Goal: Information Seeking & Learning: Learn about a topic

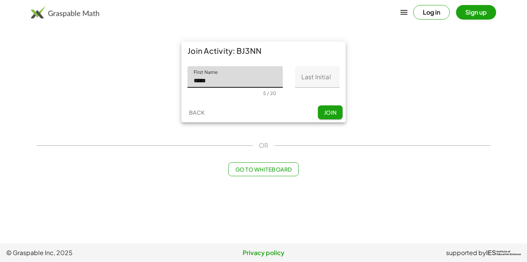
type input "*****"
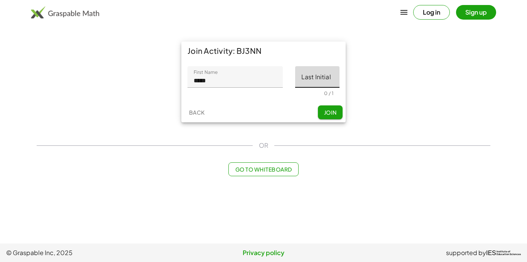
click at [325, 81] on input "Last Initial" at bounding box center [317, 77] width 44 height 22
type input "*"
click at [333, 109] on span "Join" at bounding box center [329, 112] width 13 height 7
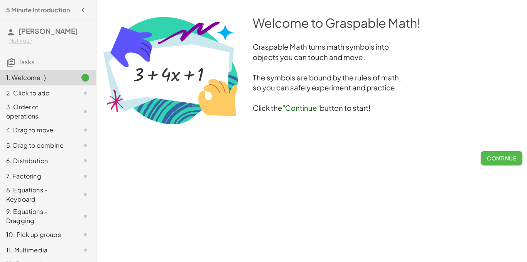
click at [495, 158] on span "Continue" at bounding box center [500, 158] width 29 height 7
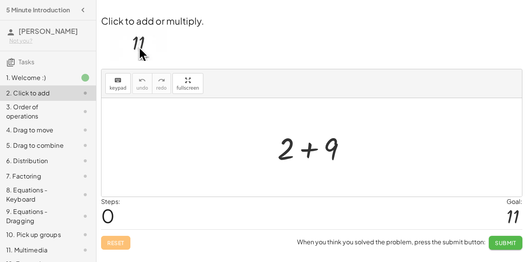
click at [500, 240] on span "Submit" at bounding box center [505, 243] width 21 height 7
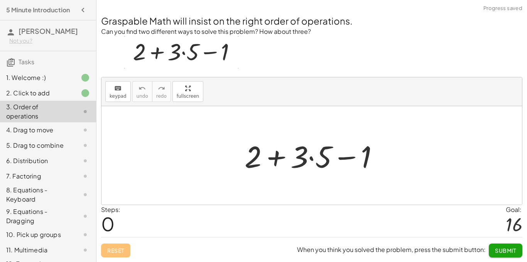
click at [504, 252] on span "Submit" at bounding box center [505, 250] width 21 height 7
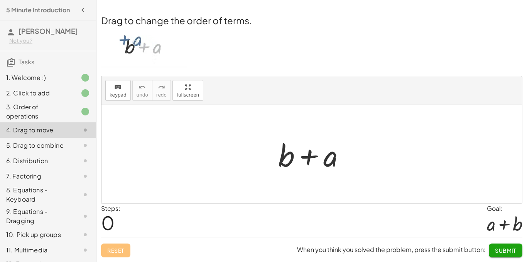
click at [404, 54] on p at bounding box center [311, 48] width 421 height 43
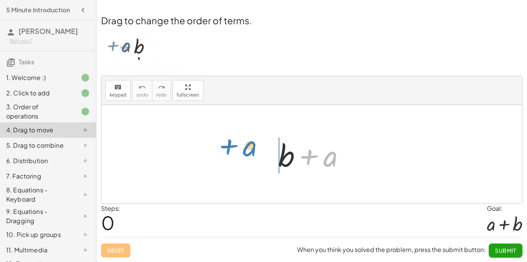
drag, startPoint x: 298, startPoint y: 159, endPoint x: 216, endPoint y: 149, distance: 82.4
click at [216, 149] on div "+ a + b + a" at bounding box center [311, 154] width 420 height 99
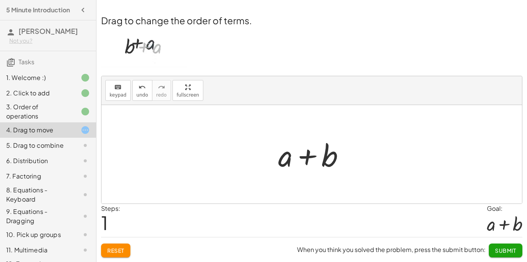
click at [111, 250] on span "Reset" at bounding box center [115, 250] width 17 height 7
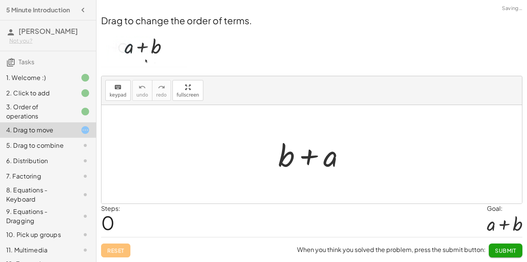
click at [111, 250] on div "Reset When you think you solved the problem, press the submit button: Submit" at bounding box center [311, 247] width 421 height 20
click at [45, 77] on div "1. Welcome :)" at bounding box center [37, 77] width 62 height 9
click at [86, 130] on icon at bounding box center [85, 130] width 9 height 9
click at [508, 254] on button "Submit" at bounding box center [505, 251] width 34 height 14
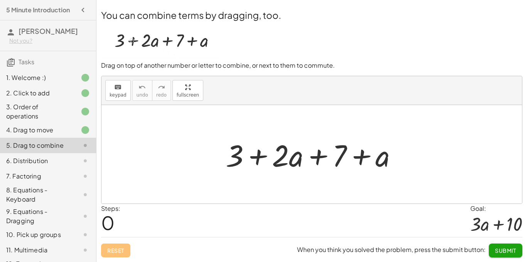
click at [258, 154] on div at bounding box center [314, 155] width 185 height 40
click at [500, 248] on span "Submit" at bounding box center [505, 250] width 21 height 7
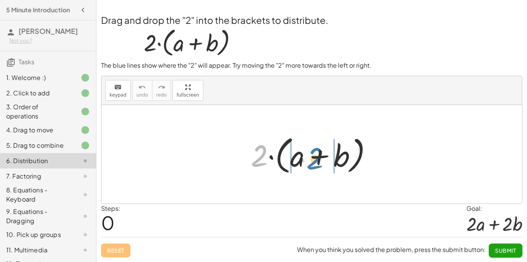
drag, startPoint x: 254, startPoint y: 156, endPoint x: 310, endPoint y: 159, distance: 56.0
click at [310, 159] on div at bounding box center [314, 155] width 135 height 44
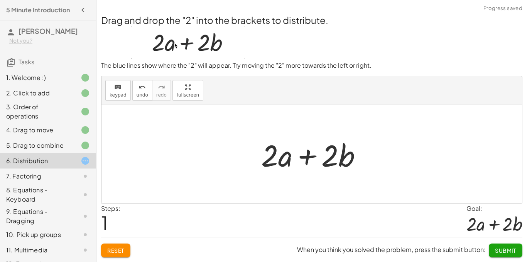
click at [500, 248] on span "Submit" at bounding box center [505, 250] width 21 height 7
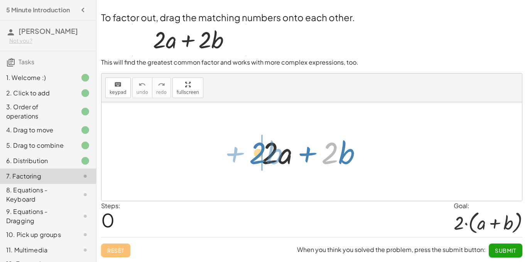
drag, startPoint x: 327, startPoint y: 152, endPoint x: 254, endPoint y: 152, distance: 72.5
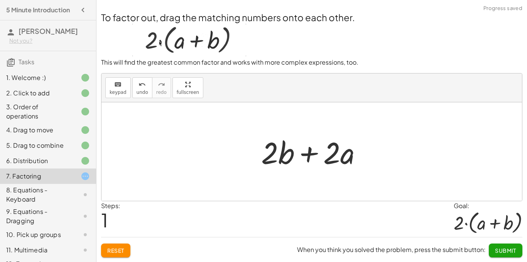
click at [506, 253] on span "Submit" at bounding box center [505, 250] width 21 height 7
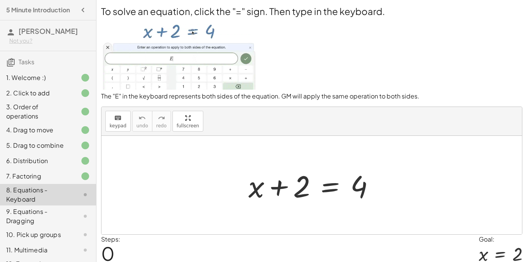
click at [330, 178] on div at bounding box center [314, 186] width 140 height 40
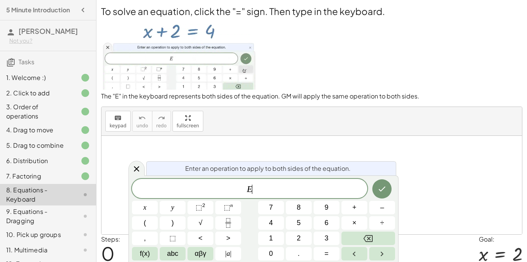
scroll to position [0, 0]
click at [389, 212] on button "–" at bounding box center [382, 207] width 26 height 13
click at [294, 237] on button "2" at bounding box center [299, 238] width 26 height 13
click at [378, 184] on button "Done" at bounding box center [381, 189] width 19 height 19
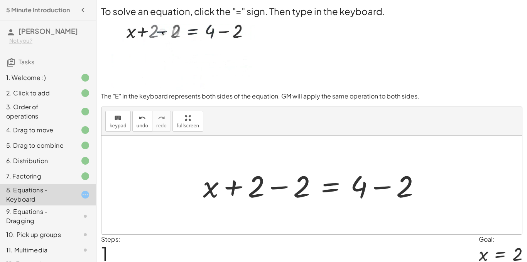
click at [284, 187] on div at bounding box center [314, 186] width 231 height 40
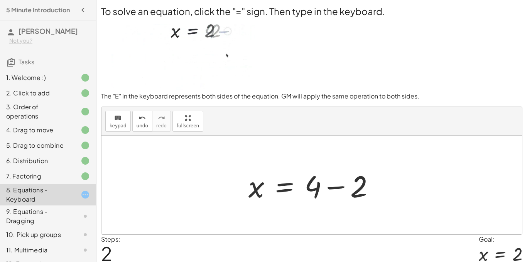
click at [335, 187] on div at bounding box center [314, 186] width 140 height 40
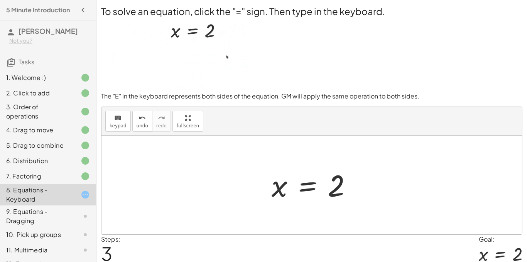
scroll to position [30, 0]
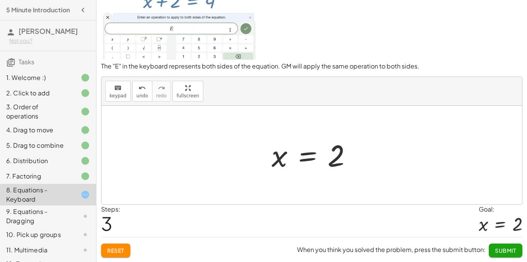
click at [505, 251] on span "Submit" at bounding box center [505, 250] width 21 height 7
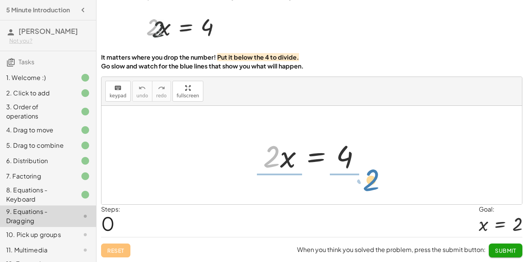
drag, startPoint x: 270, startPoint y: 154, endPoint x: 368, endPoint y: 178, distance: 101.1
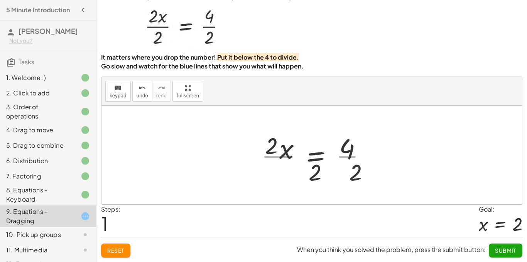
click at [368, 178] on div at bounding box center [316, 155] width 119 height 59
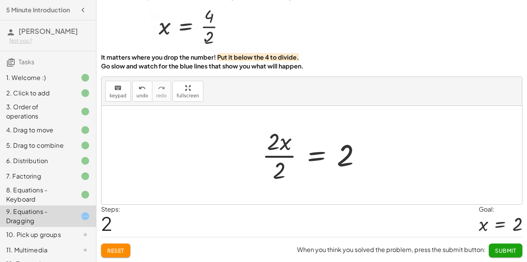
click at [505, 253] on span "Submit" at bounding box center [505, 250] width 21 height 7
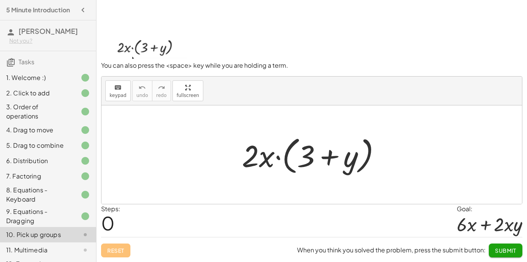
scroll to position [24, 0]
click at [489, 256] on button "Submit" at bounding box center [505, 251] width 34 height 14
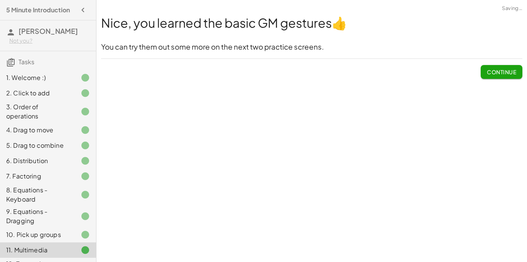
scroll to position [0, 0]
click at [485, 73] on button "Continue" at bounding box center [501, 72] width 42 height 14
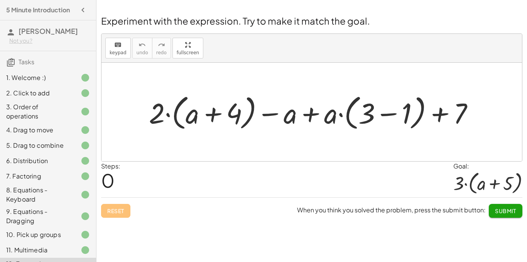
click at [495, 210] on span "Submit" at bounding box center [505, 211] width 21 height 7
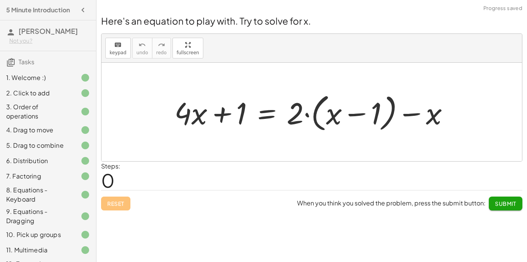
click at [495, 209] on button "Submit" at bounding box center [505, 204] width 34 height 14
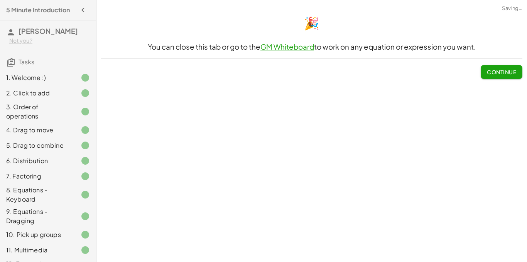
click at [498, 72] on span "Continue" at bounding box center [500, 72] width 29 height 7
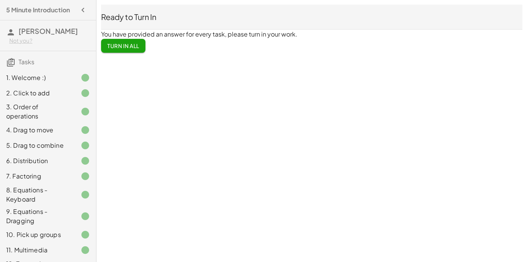
click at [130, 41] on button "Turn In All" at bounding box center [123, 46] width 44 height 14
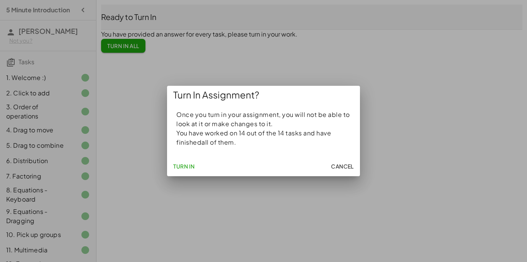
click at [185, 163] on button "Turn In" at bounding box center [184, 167] width 28 height 14
